Goal: Information Seeking & Learning: Compare options

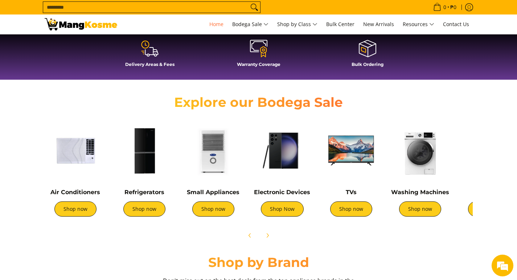
scroll to position [218, 0]
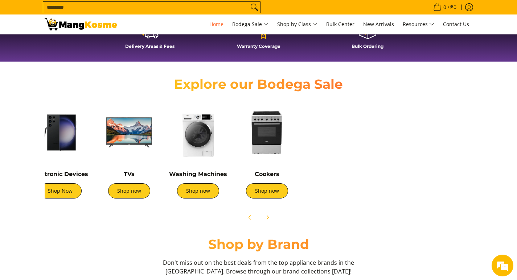
drag, startPoint x: 368, startPoint y: 162, endPoint x: 150, endPoint y: 154, distance: 218.1
click at [150, 154] on div "TVs Shop now" at bounding box center [129, 154] width 62 height 104
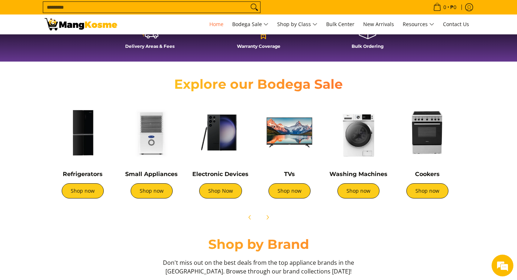
drag, startPoint x: 168, startPoint y: 151, endPoint x: 369, endPoint y: 158, distance: 201.4
click at [369, 158] on img at bounding box center [358, 133] width 62 height 62
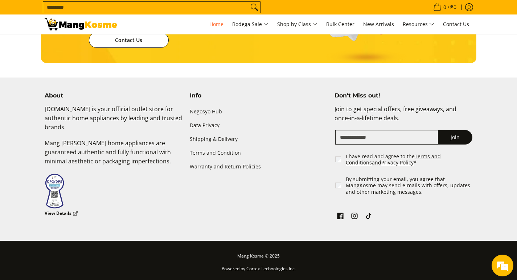
scroll to position [1756, 0]
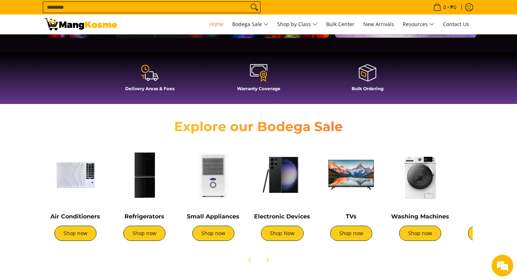
scroll to position [218, 0]
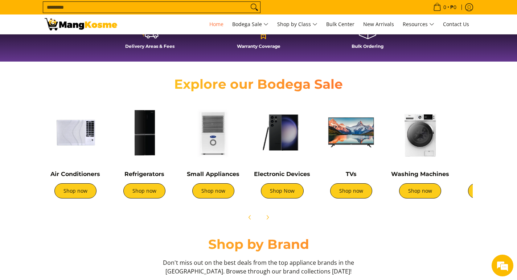
click at [149, 137] on img at bounding box center [145, 133] width 62 height 62
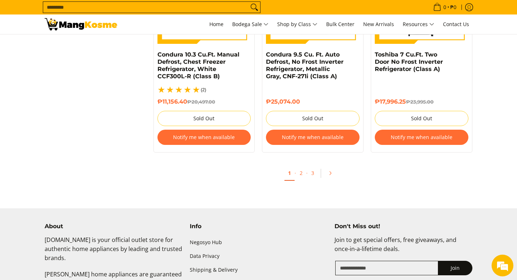
scroll to position [1596, 0]
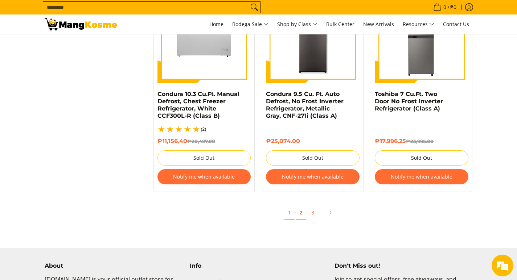
click at [301, 206] on link "2" at bounding box center [301, 213] width 10 height 15
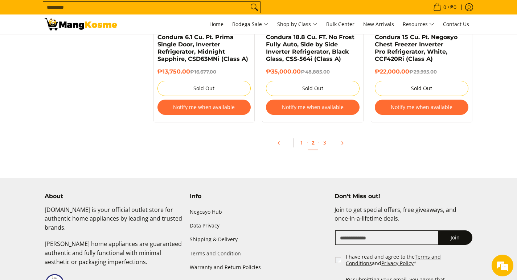
scroll to position [1632, 0]
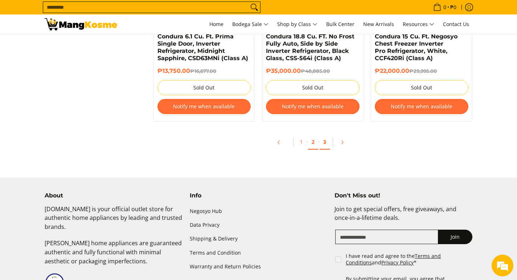
click at [325, 143] on link "3" at bounding box center [325, 142] width 10 height 15
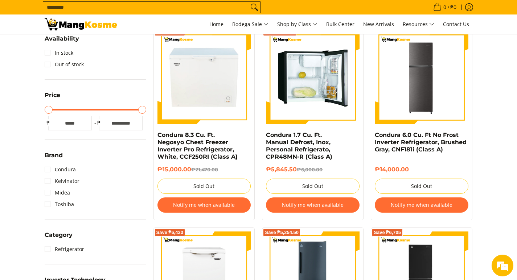
scroll to position [73, 0]
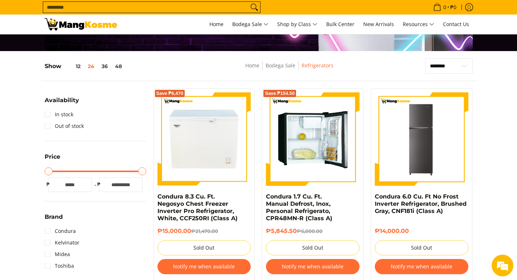
click at [294, 138] on img at bounding box center [313, 139] width 94 height 94
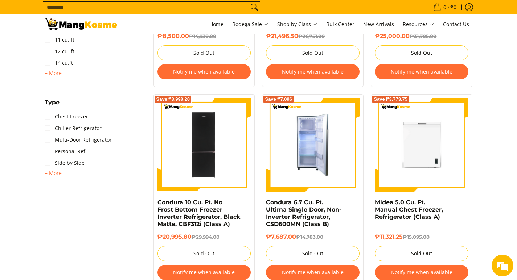
scroll to position [508, 0]
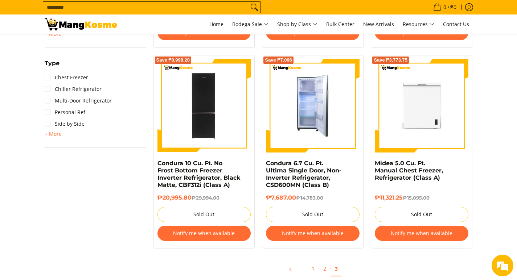
click at [288, 122] on img at bounding box center [313, 106] width 94 height 94
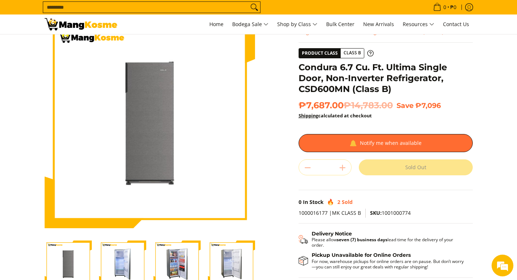
scroll to position [73, 0]
